Goal: Task Accomplishment & Management: Complete application form

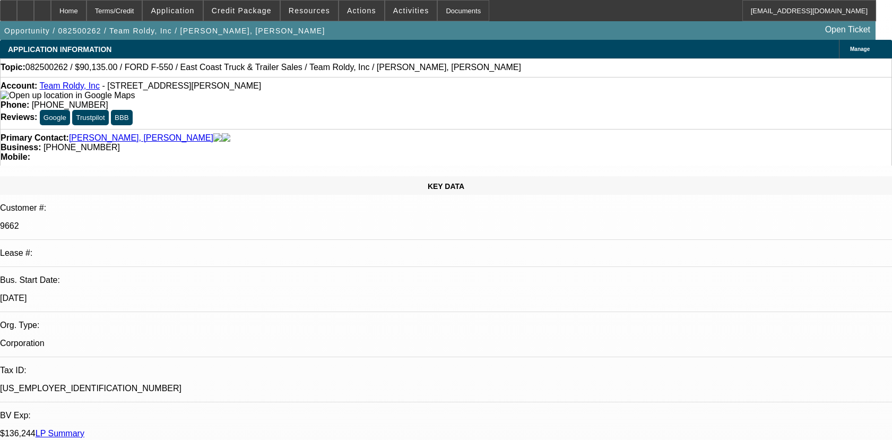
select select "0"
select select "3"
select select "0"
select select "6"
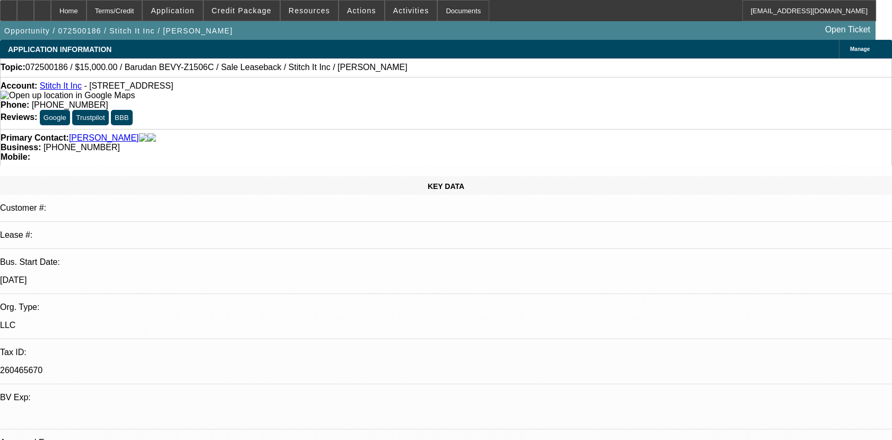
select select "0"
select select "2"
select select "0"
select select "6"
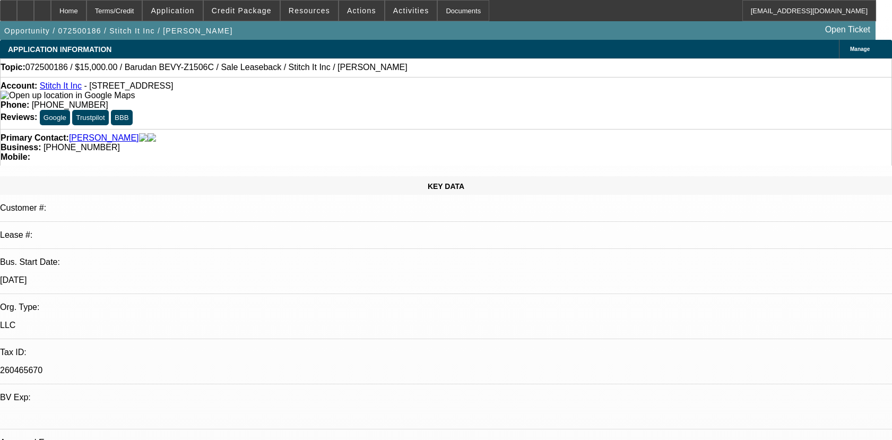
select select "0"
select select "2"
select select "0"
select select "6"
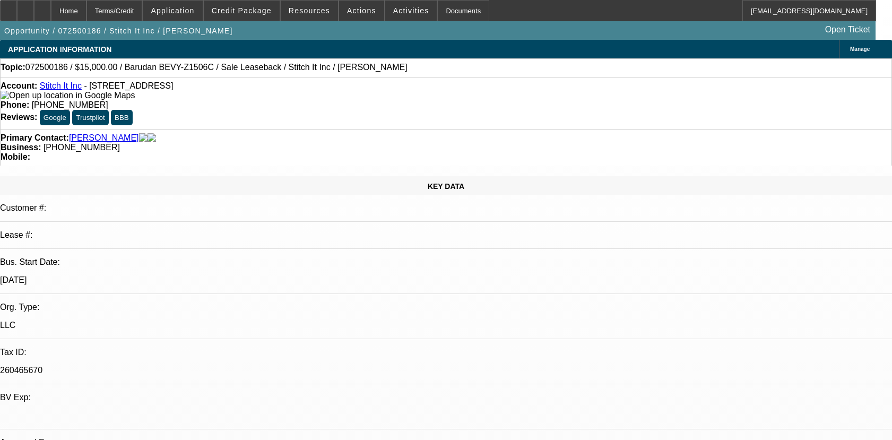
select select "0"
select select "2"
select select "0"
select select "6"
